Goal: Information Seeking & Learning: Stay updated

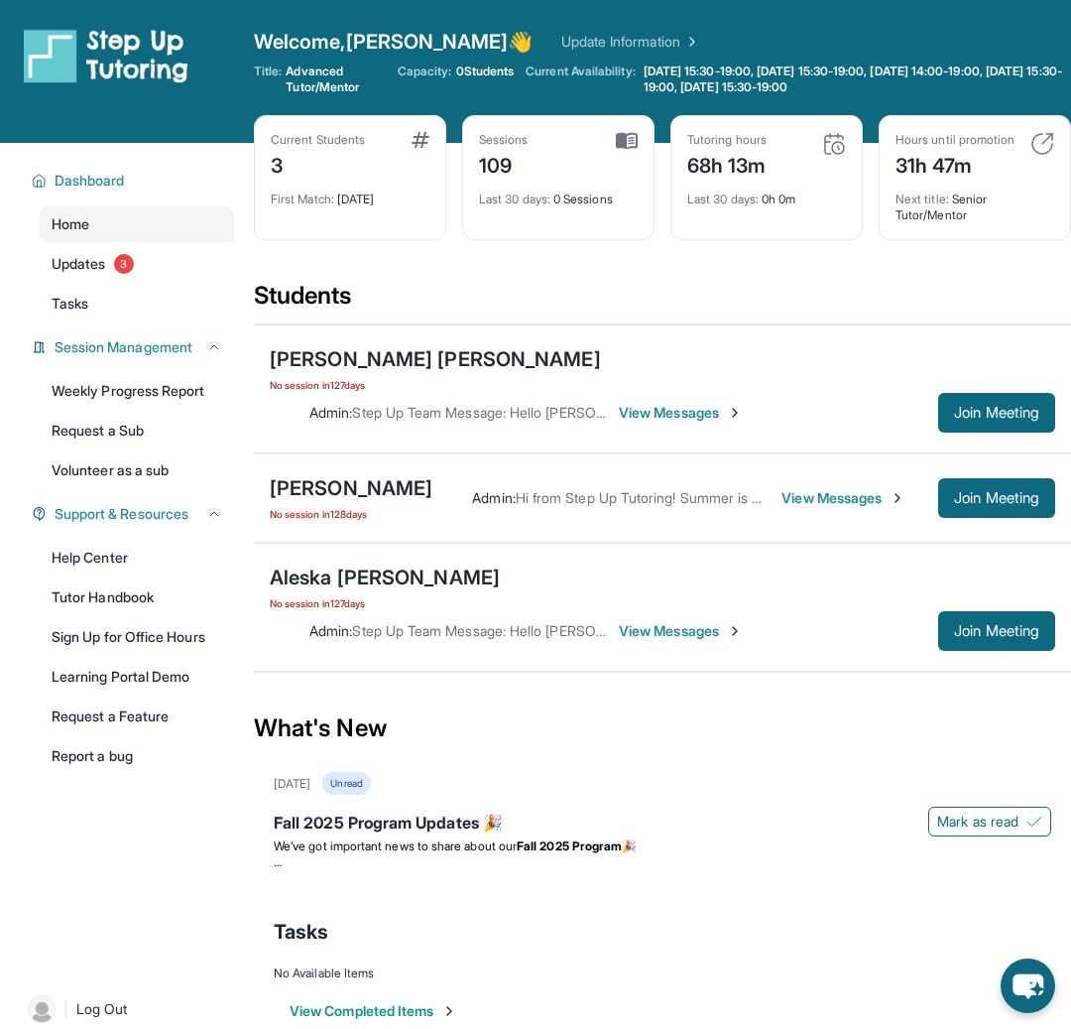
scroll to position [143, 0]
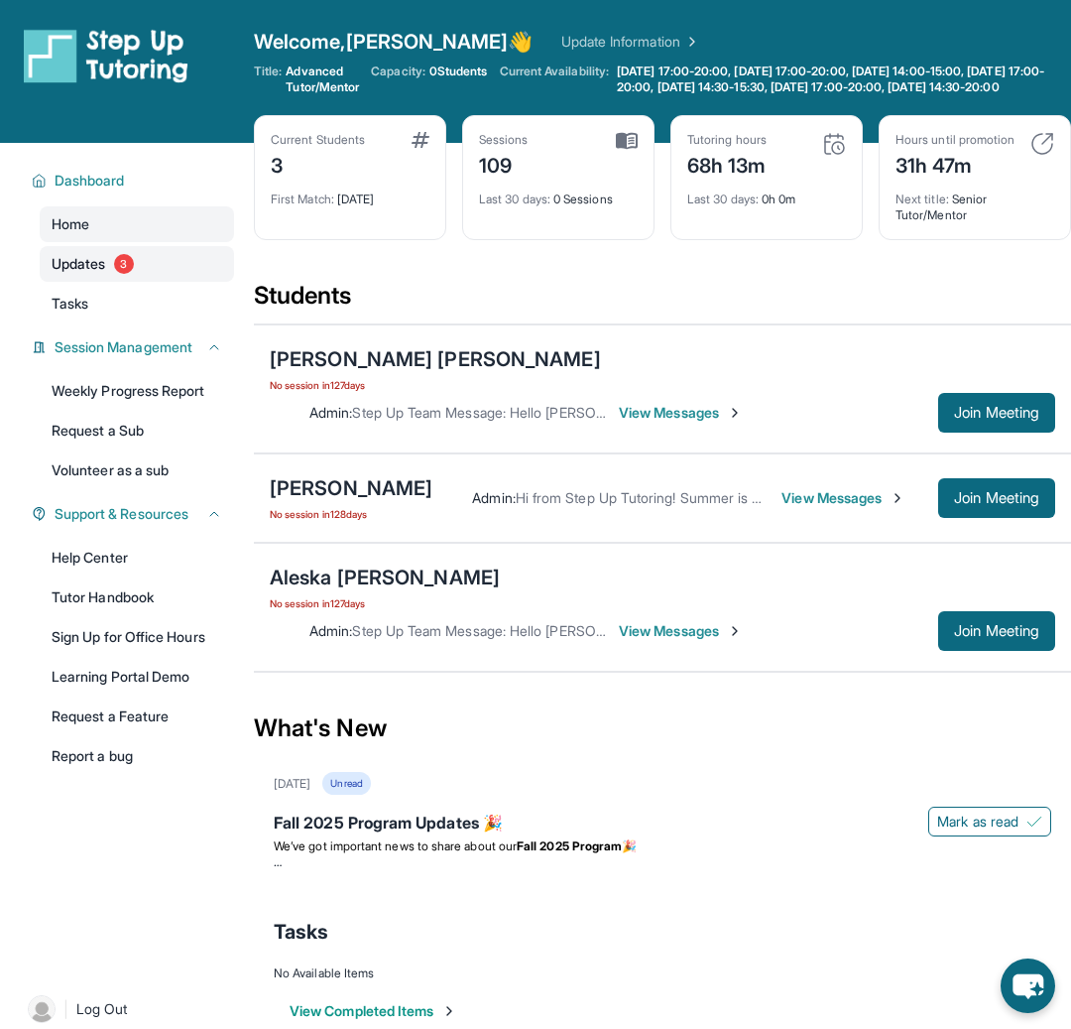
click at [95, 274] on span "Updates" at bounding box center [79, 264] width 55 height 20
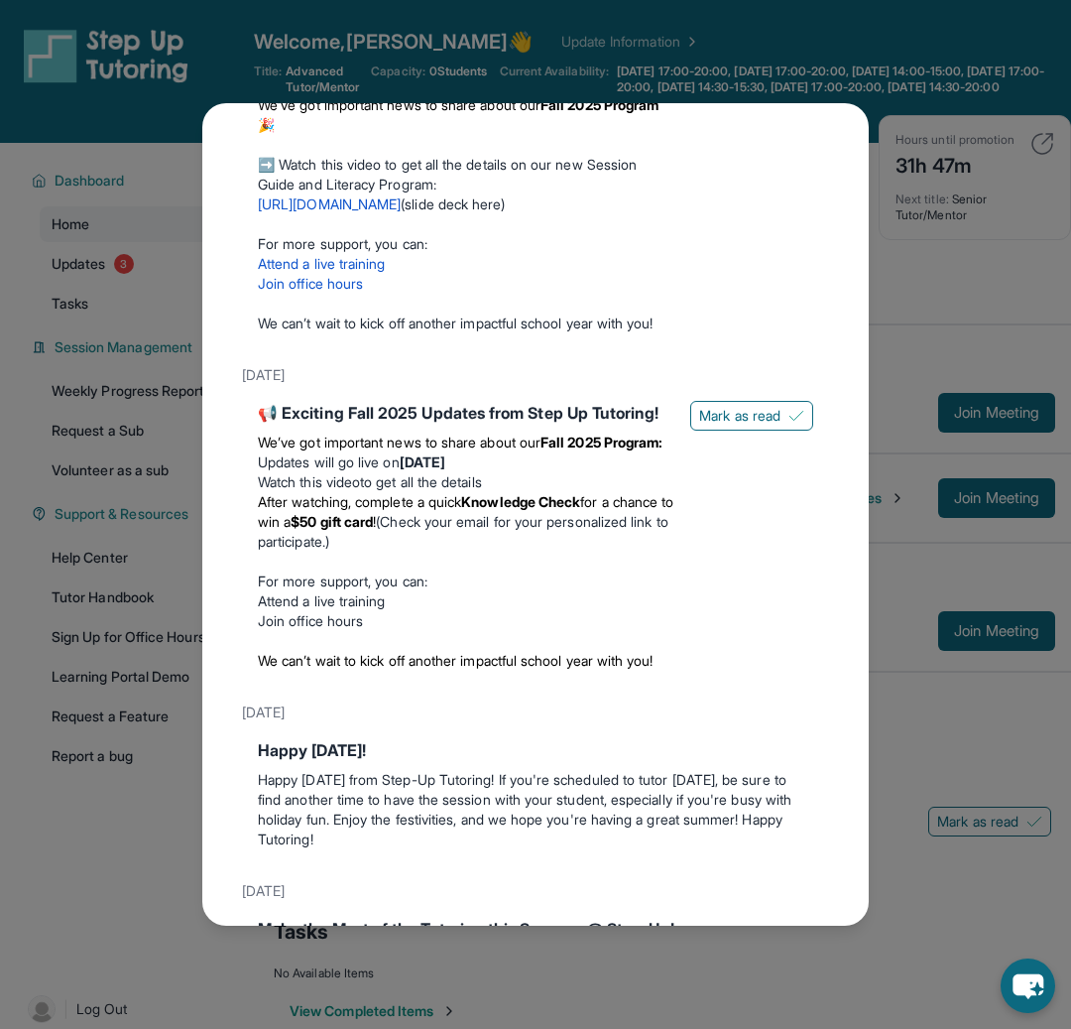
scroll to position [188, 0]
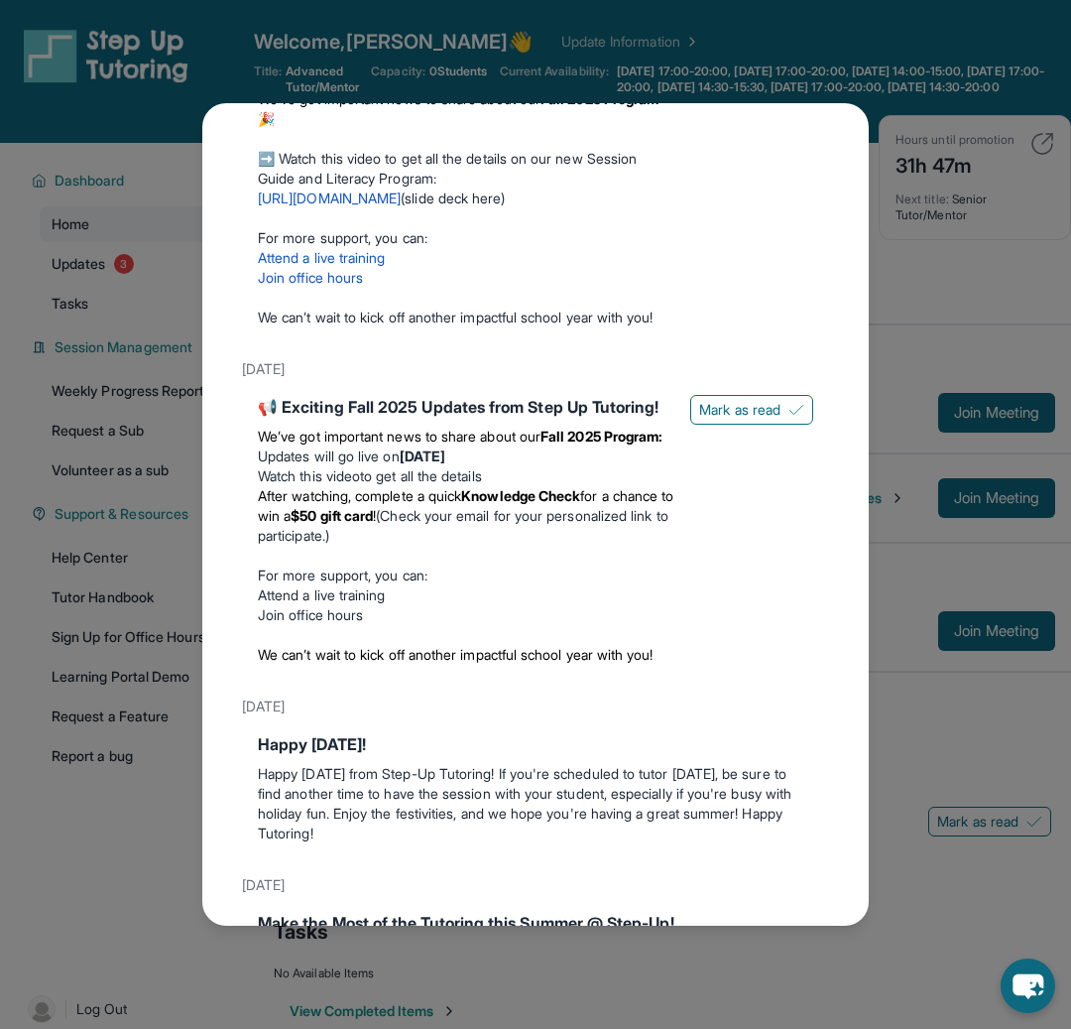
click at [472, 419] on div "📢 Exciting Fall 2025 Updates from Step Up Tutoring!" at bounding box center [466, 407] width 417 height 24
click at [490, 546] on li "After watching, complete a quick Knowledge Check for a chance to win a $50 gift…" at bounding box center [466, 516] width 417 height 60
click at [580, 504] on strong "Knowledge Check" at bounding box center [520, 495] width 119 height 17
click at [403, 645] on p at bounding box center [466, 635] width 417 height 20
click at [461, 419] on div "📢 Exciting Fall 2025 Updates from Step Up Tutoring!" at bounding box center [466, 407] width 417 height 24
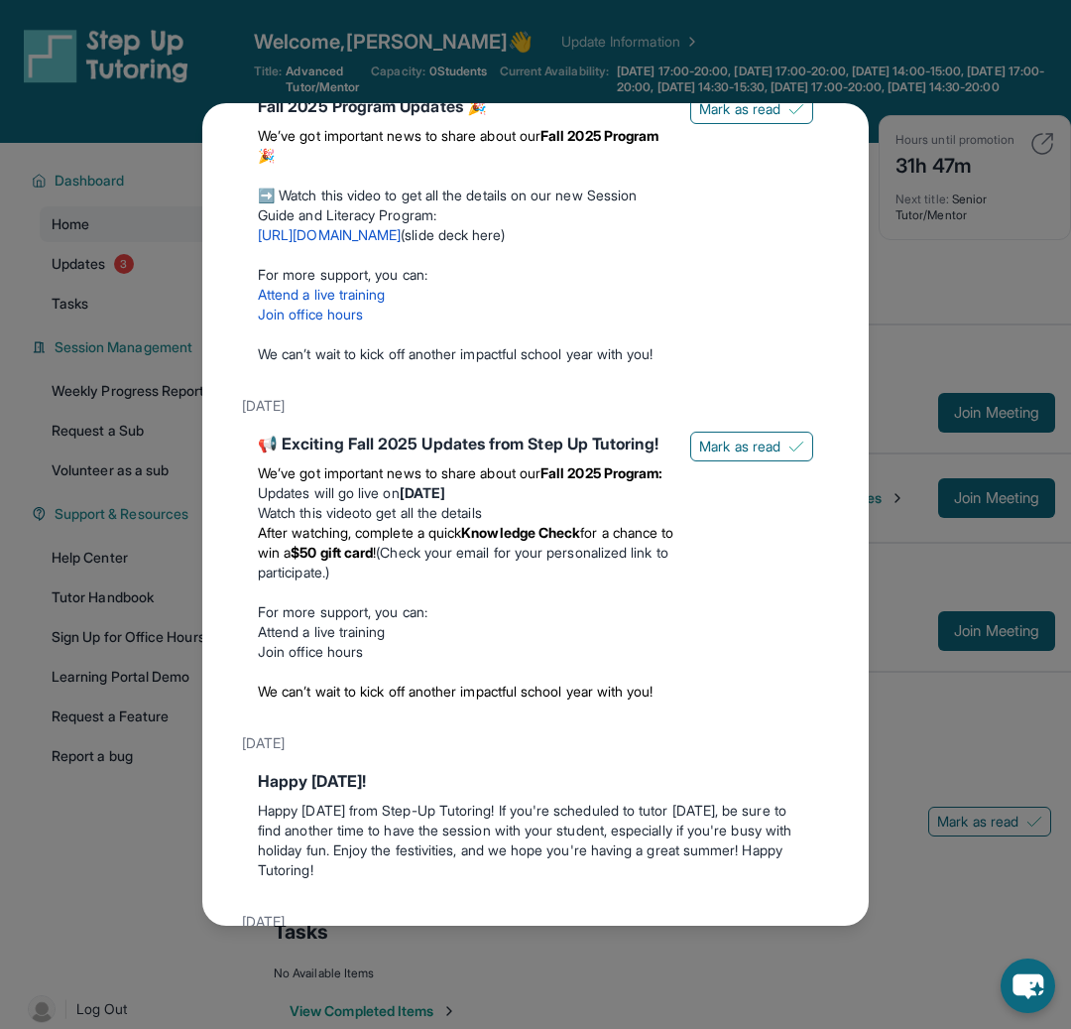
scroll to position [0, 0]
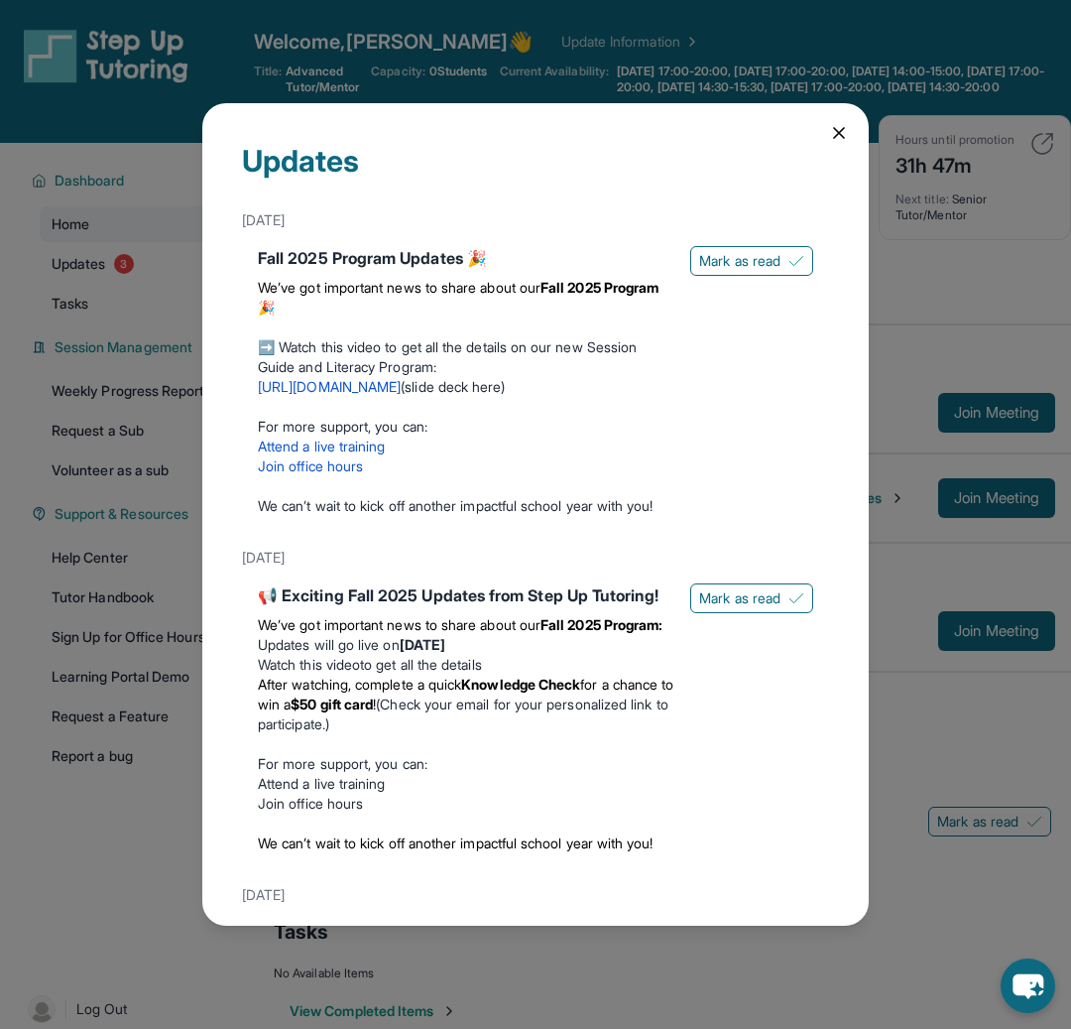
click at [484, 289] on span "We’ve got important news to share about our" at bounding box center [399, 287] width 283 height 17
click at [416, 279] on span "We’ve got important news to share about our" at bounding box center [399, 287] width 283 height 17
click at [734, 264] on span "Mark as read" at bounding box center [739, 261] width 81 height 20
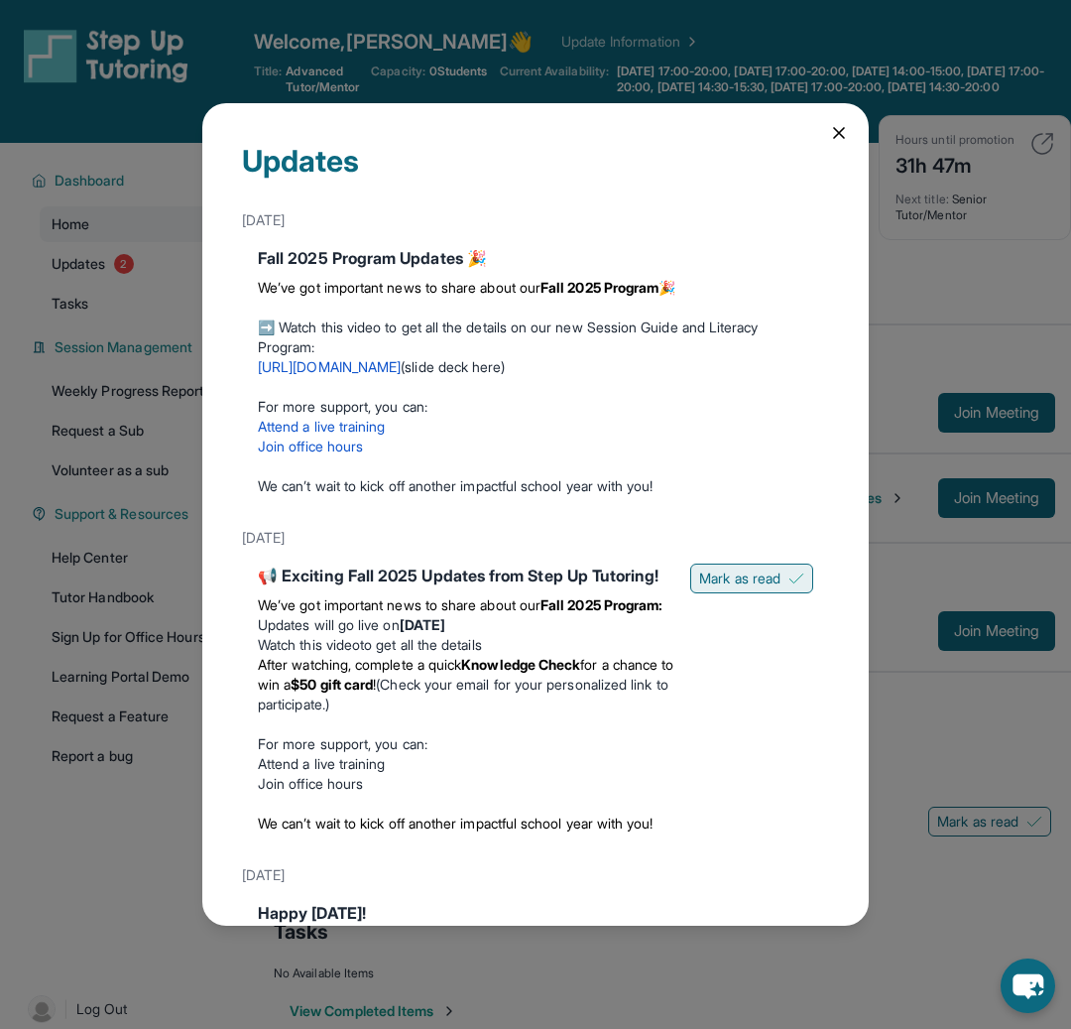
click at [752, 588] on button "Mark as read" at bounding box center [751, 578] width 123 height 30
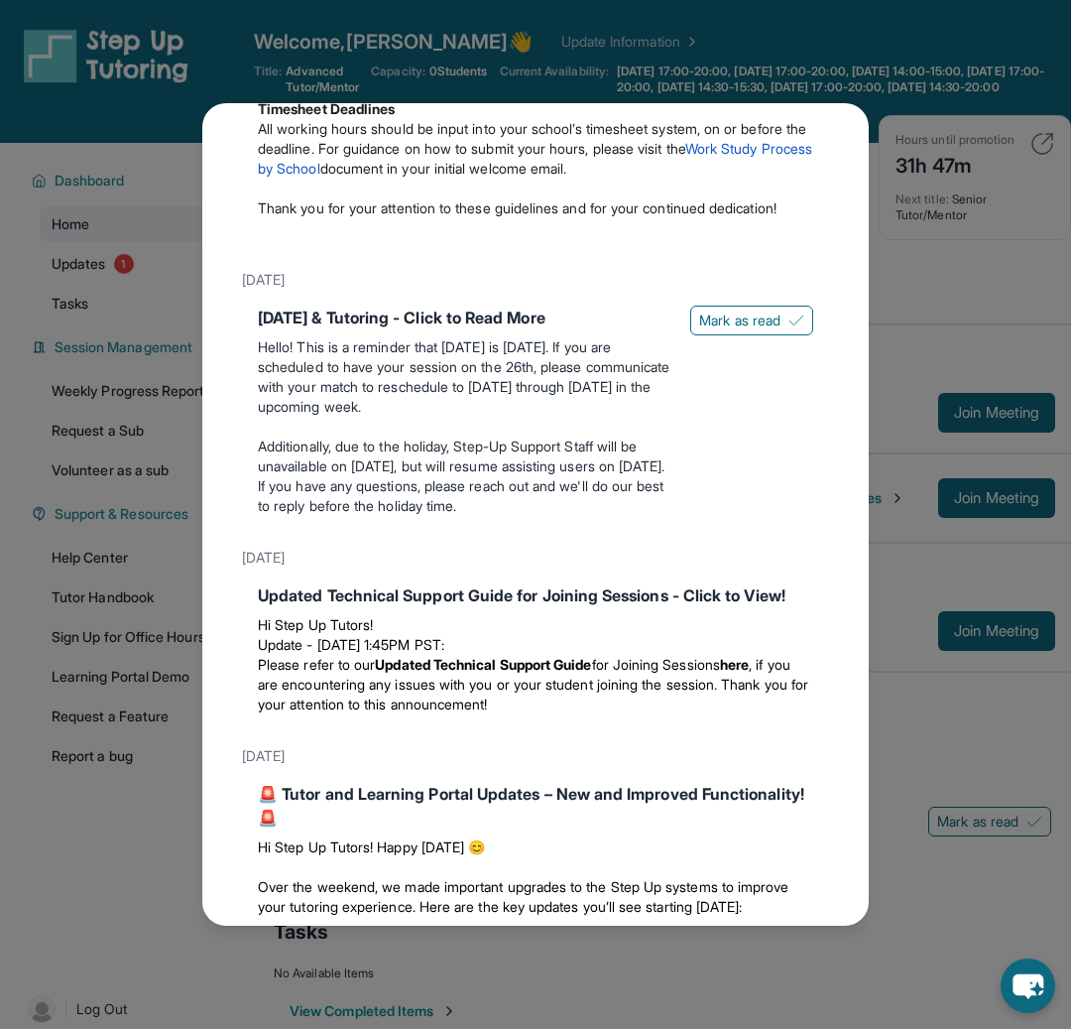
scroll to position [2500, 0]
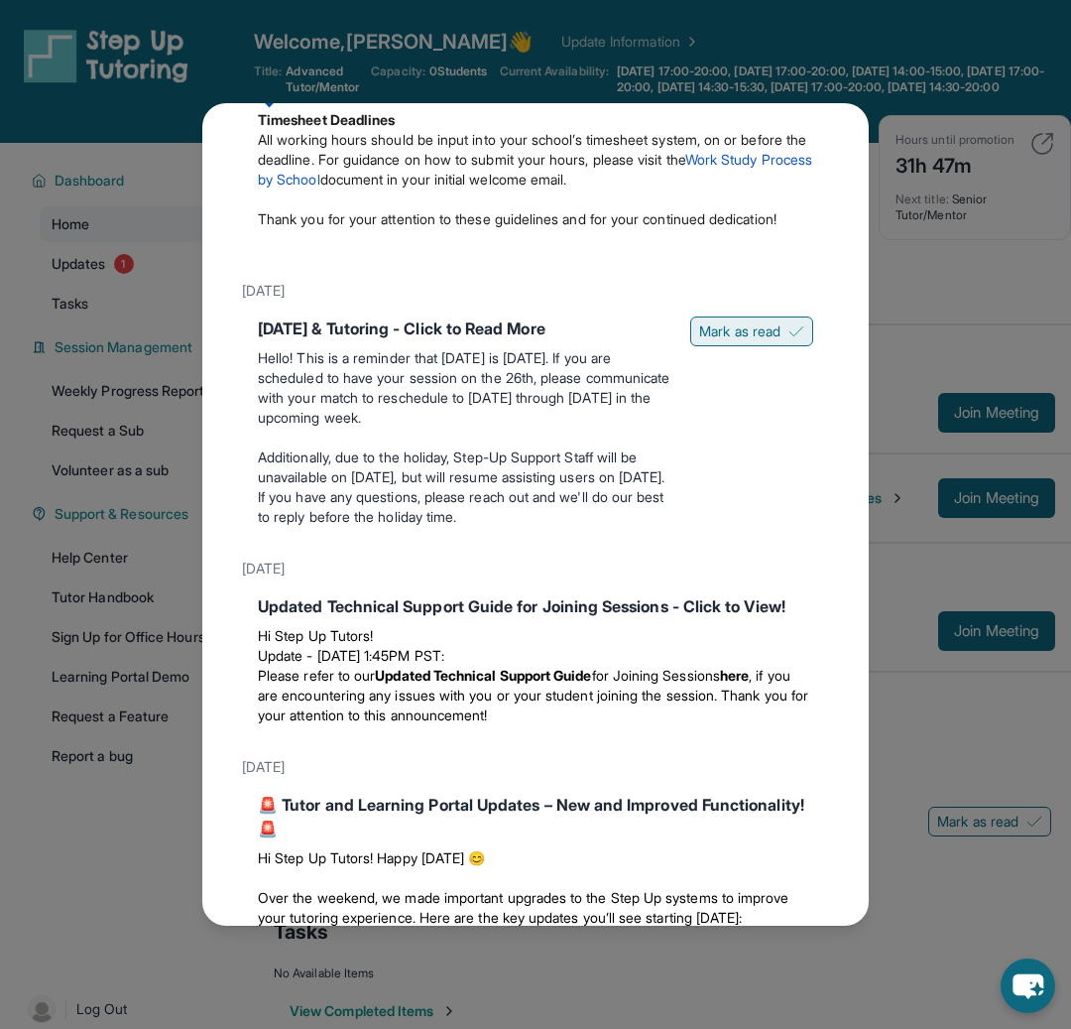
click at [748, 341] on span "Mark as read" at bounding box center [739, 331] width 81 height 20
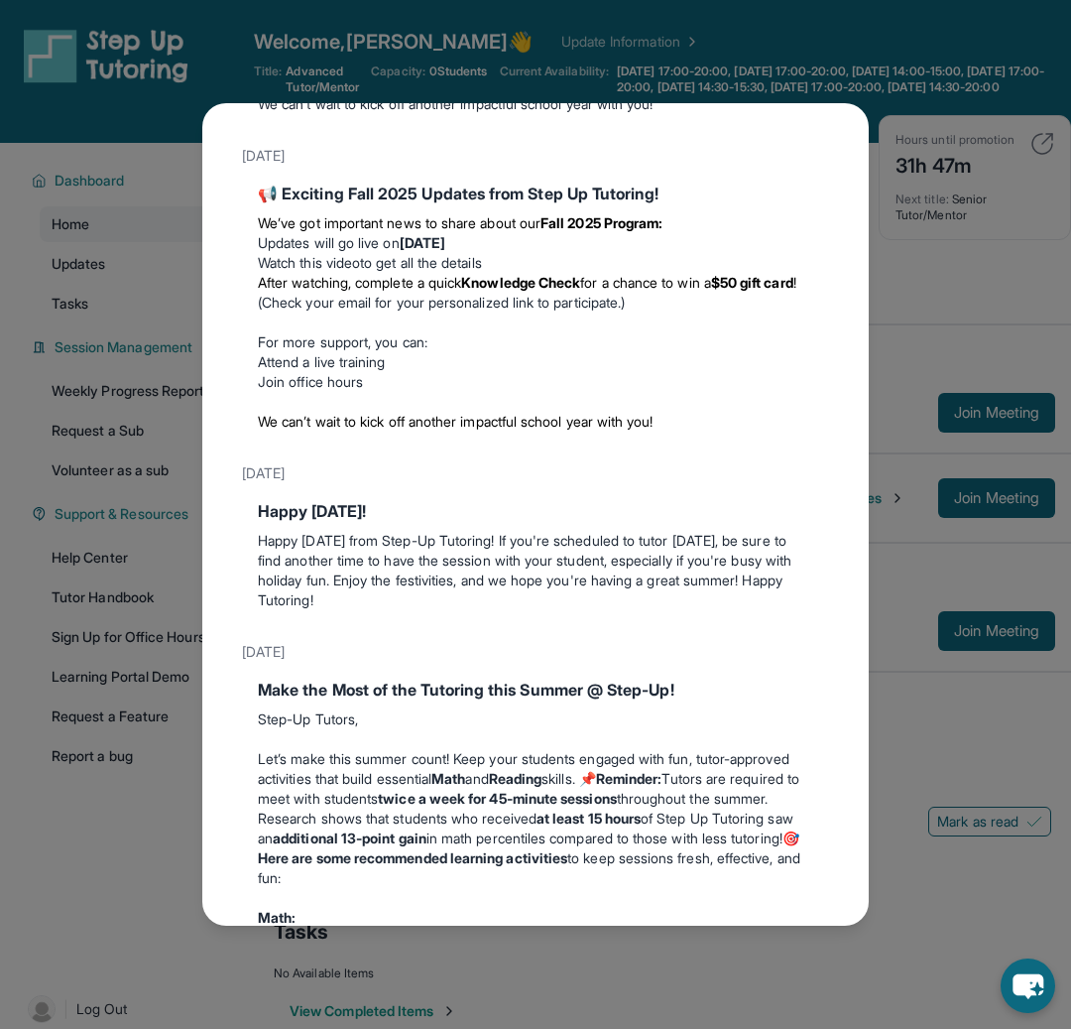
scroll to position [0, 0]
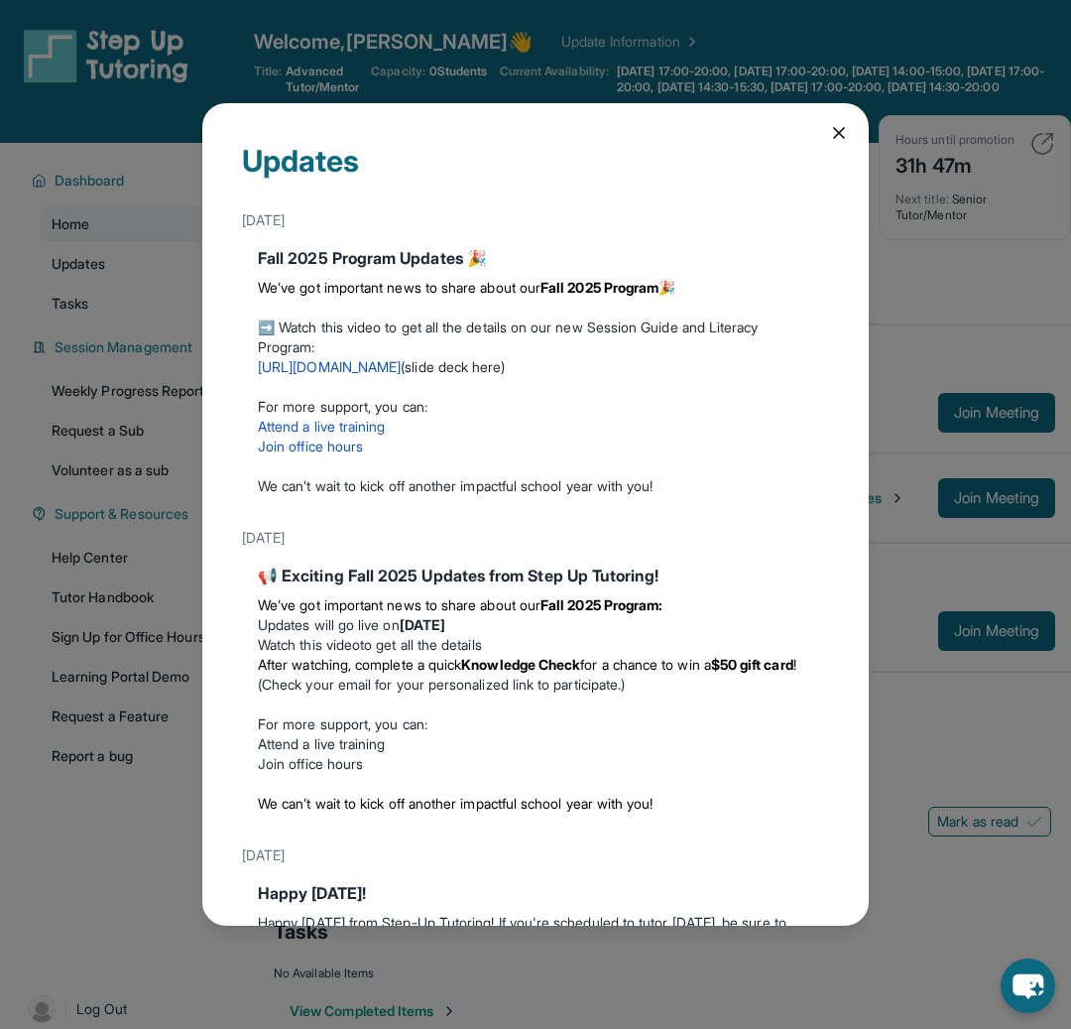
click at [829, 141] on icon at bounding box center [839, 133] width 20 height 20
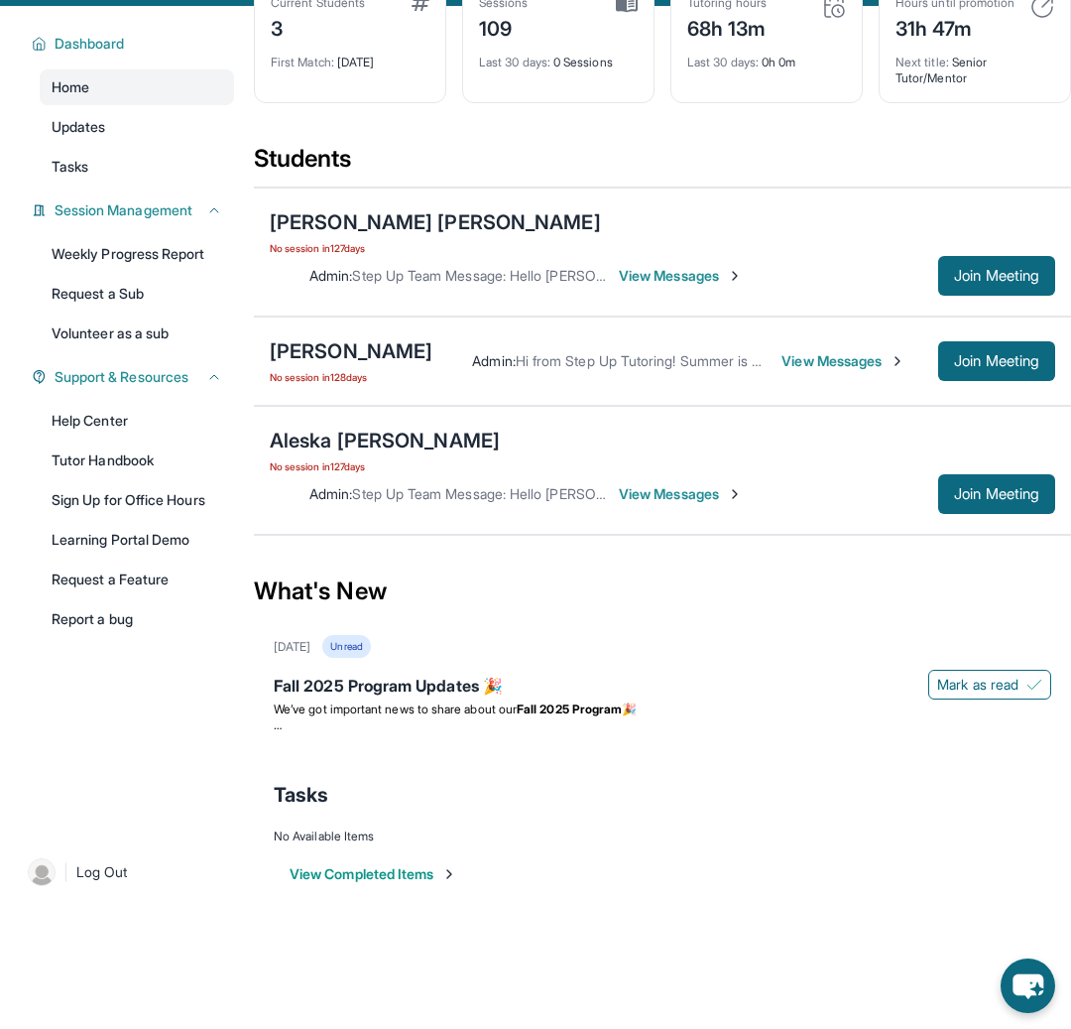
scroll to position [135, 0]
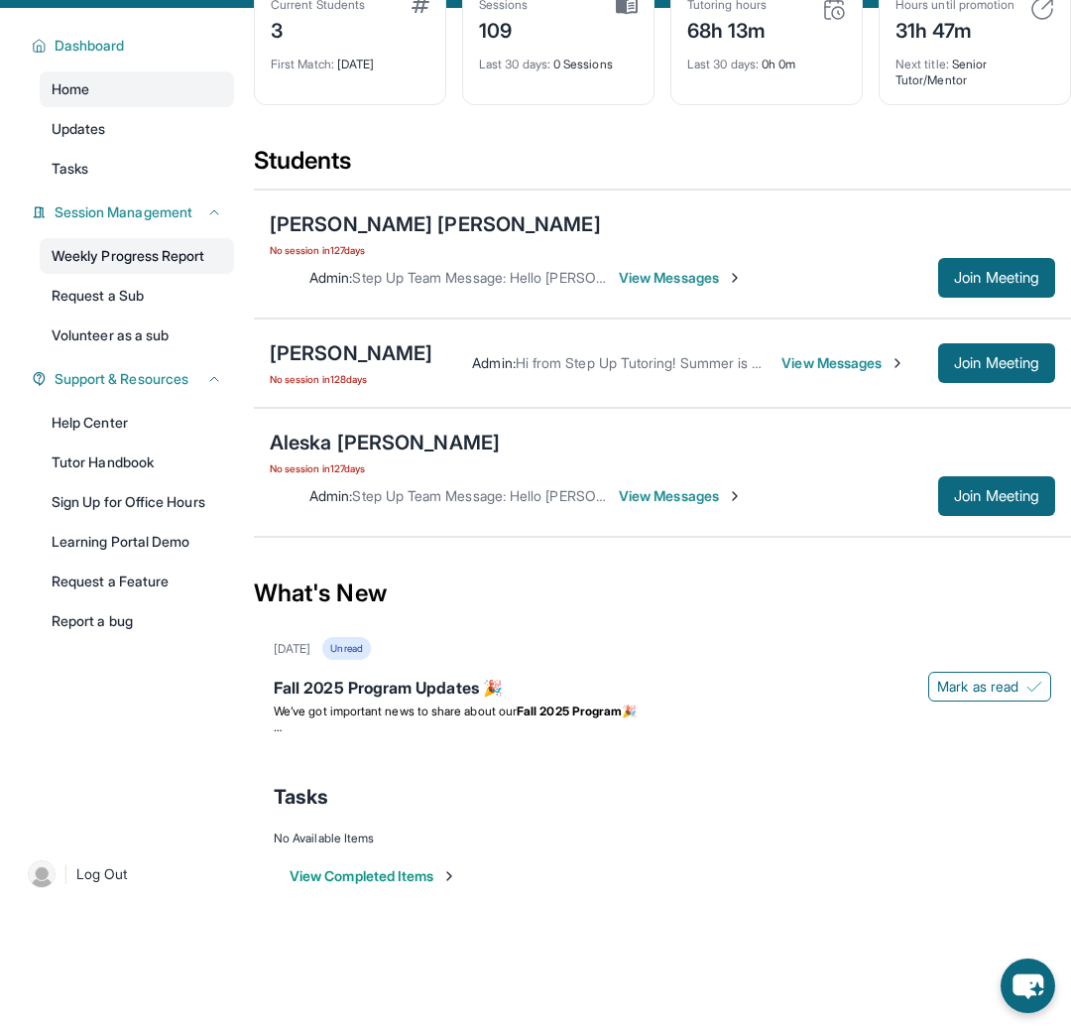
click at [172, 269] on link "Weekly Progress Report" at bounding box center [137, 256] width 194 height 36
click at [181, 132] on link "Updates" at bounding box center [137, 129] width 194 height 36
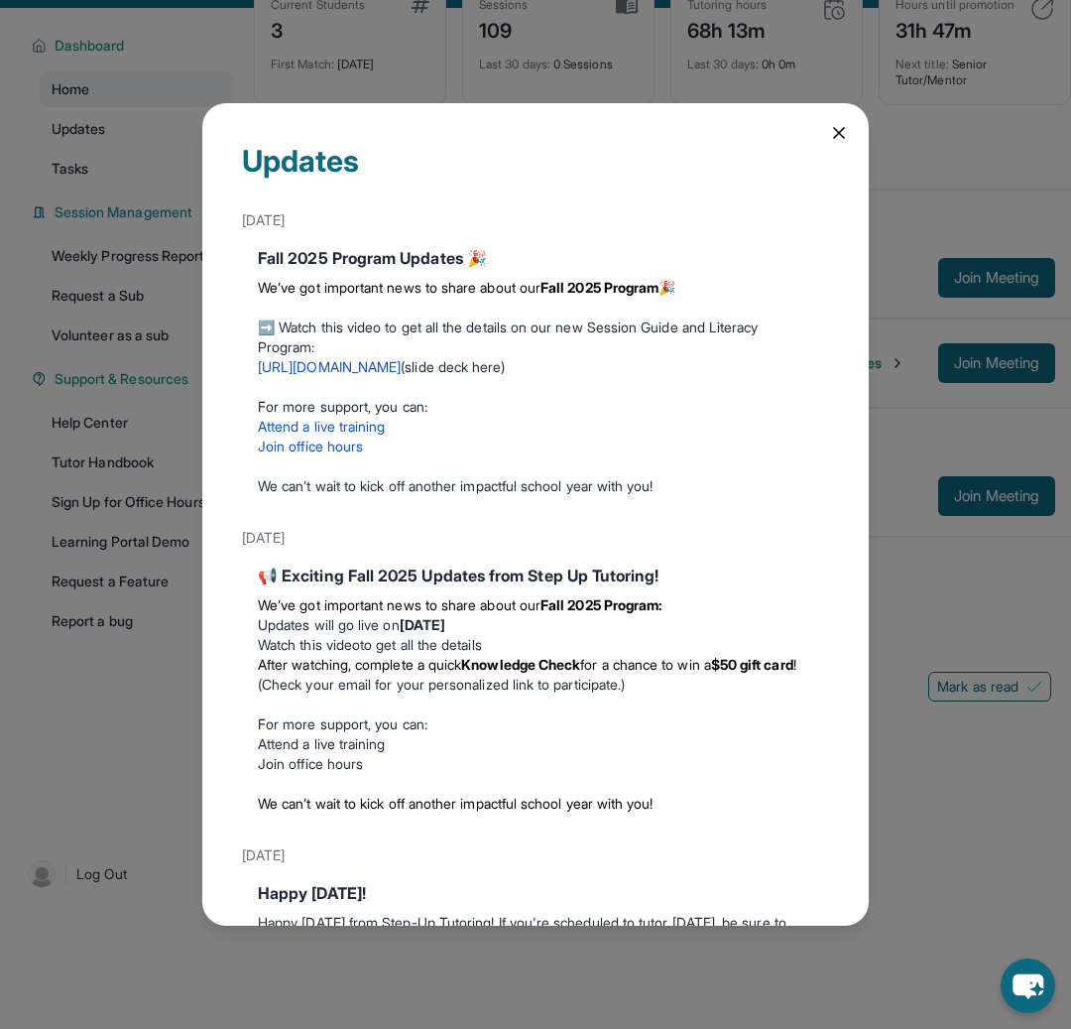
click at [834, 129] on icon at bounding box center [839, 133] width 10 height 10
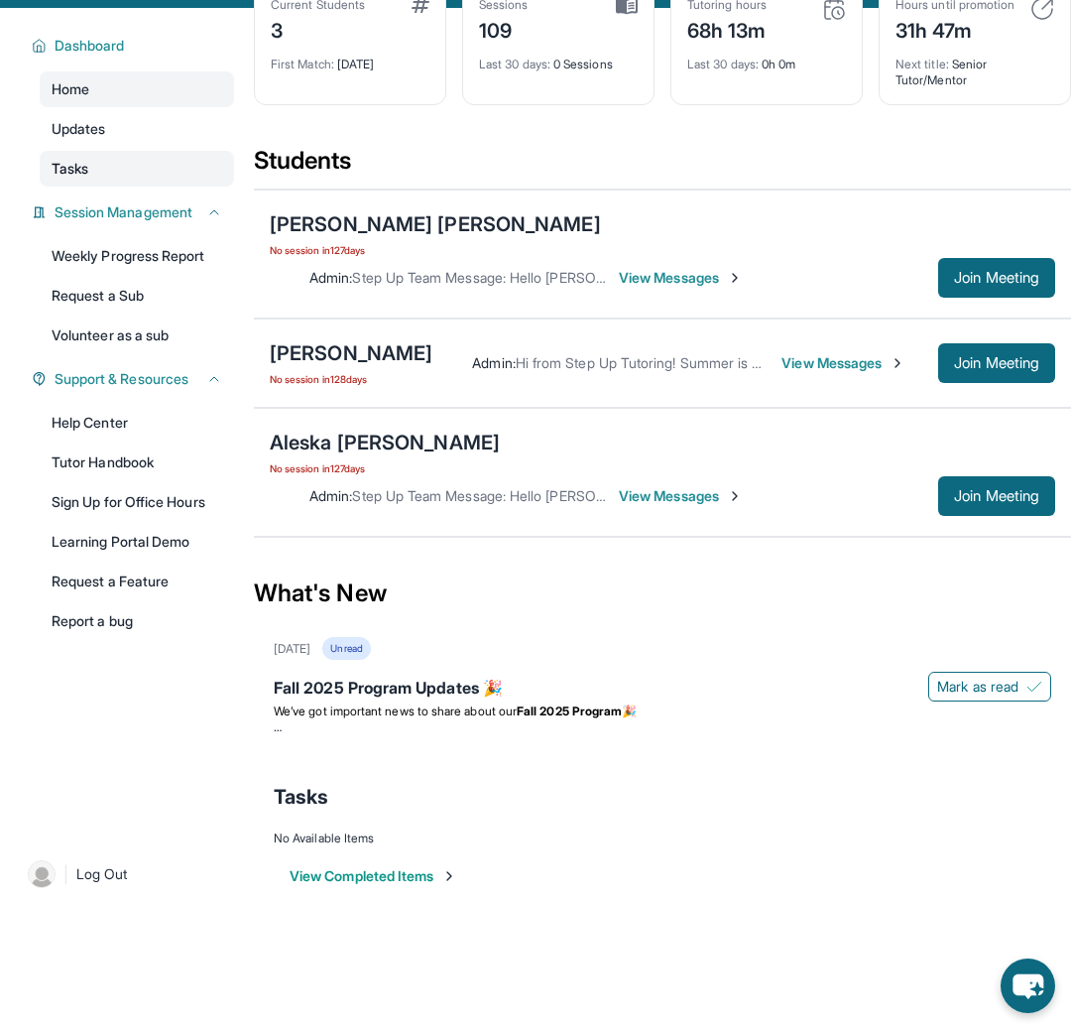
click at [130, 182] on link "Tasks" at bounding box center [137, 169] width 194 height 36
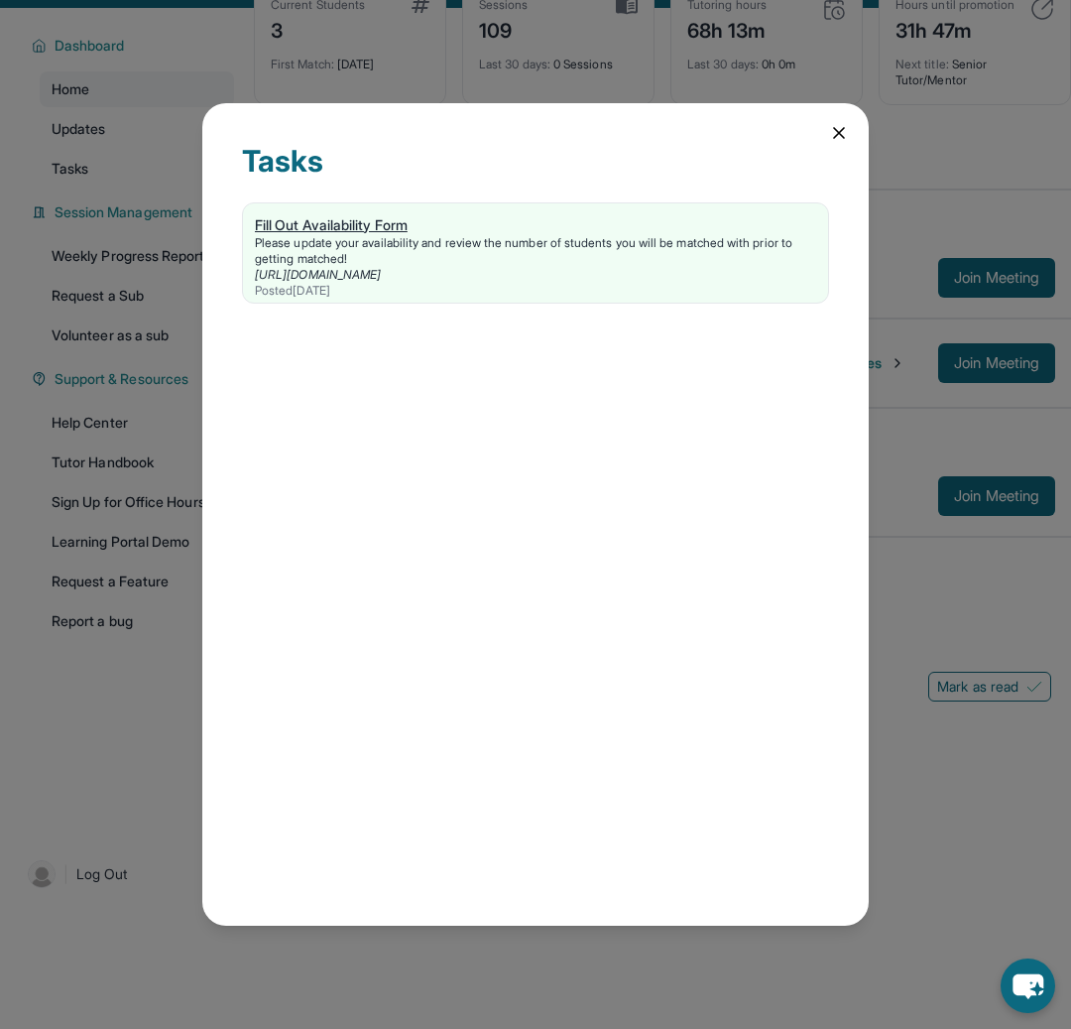
click at [512, 270] on div "[URL][DOMAIN_NAME]" at bounding box center [535, 275] width 561 height 16
click at [836, 136] on icon at bounding box center [839, 133] width 20 height 20
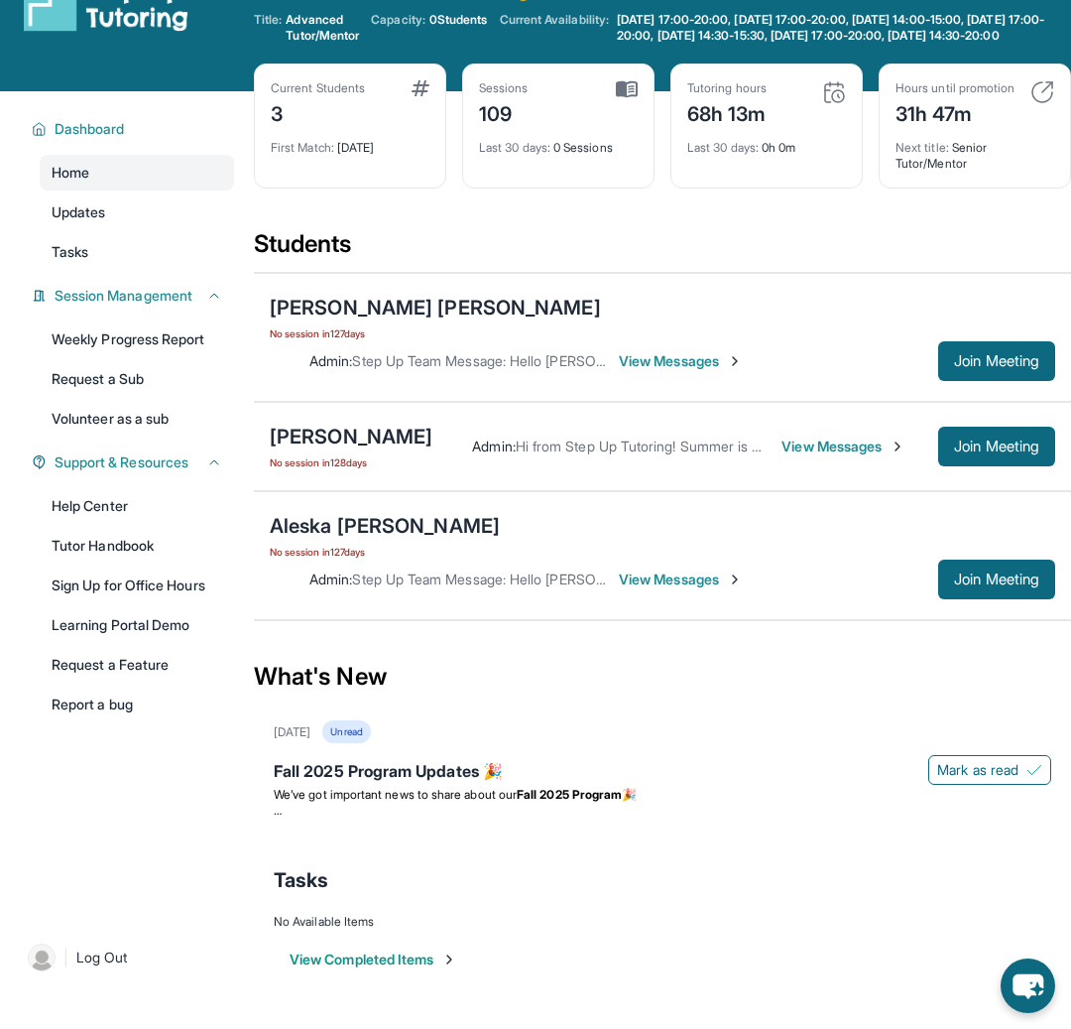
scroll to position [45, 0]
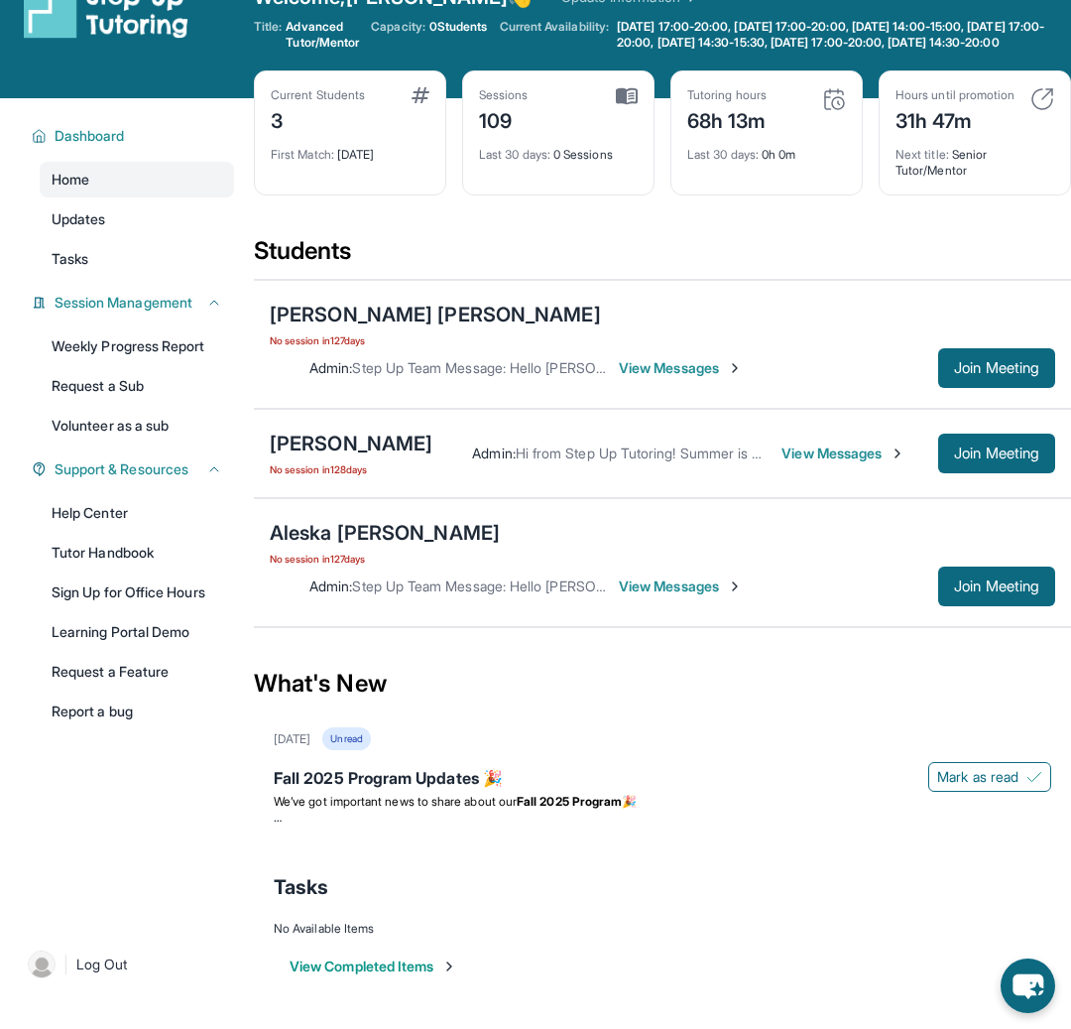
click at [751, 162] on span "Last 30 days :" at bounding box center [722, 154] width 71 height 15
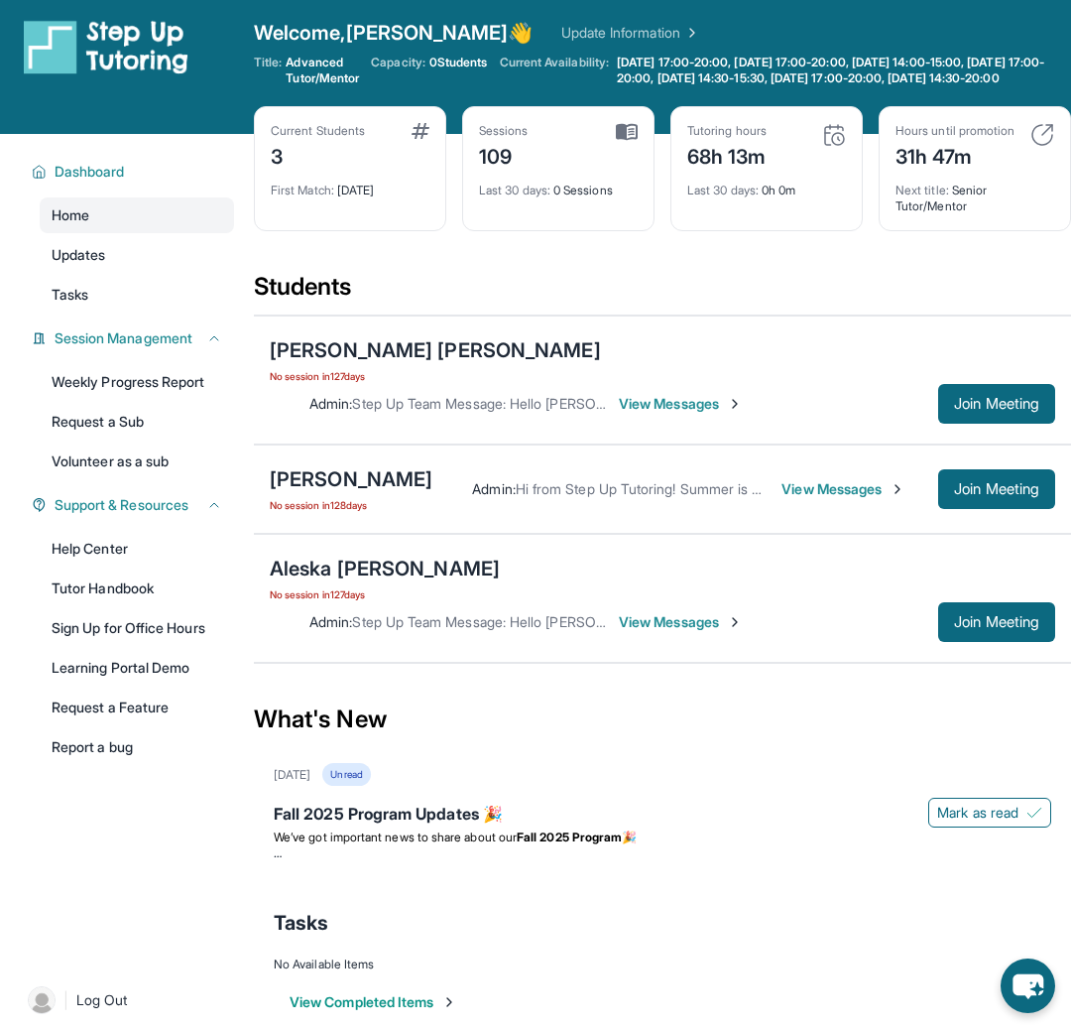
scroll to position [0, 0]
